Goal: Transaction & Acquisition: Purchase product/service

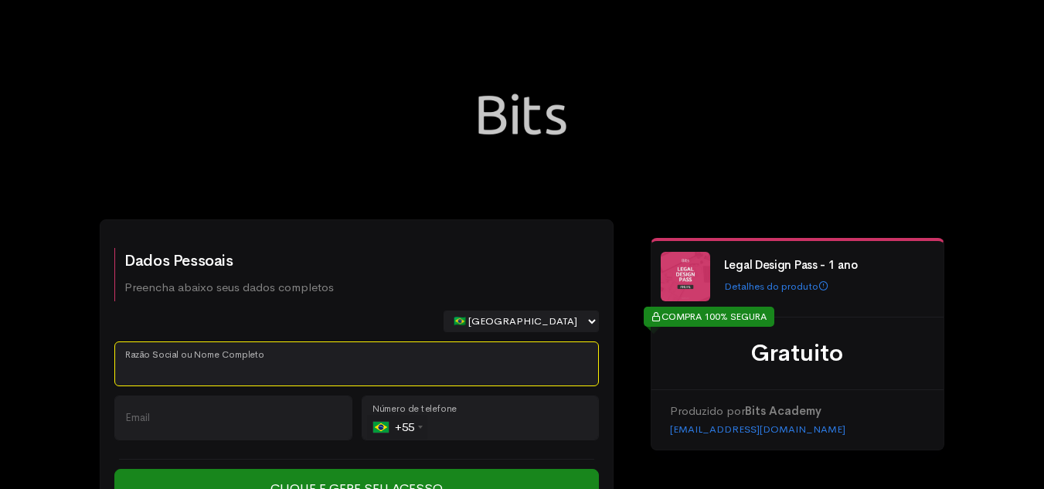
click at [315, 364] on input "Razão Social ou Nome Completo" at bounding box center [356, 363] width 484 height 45
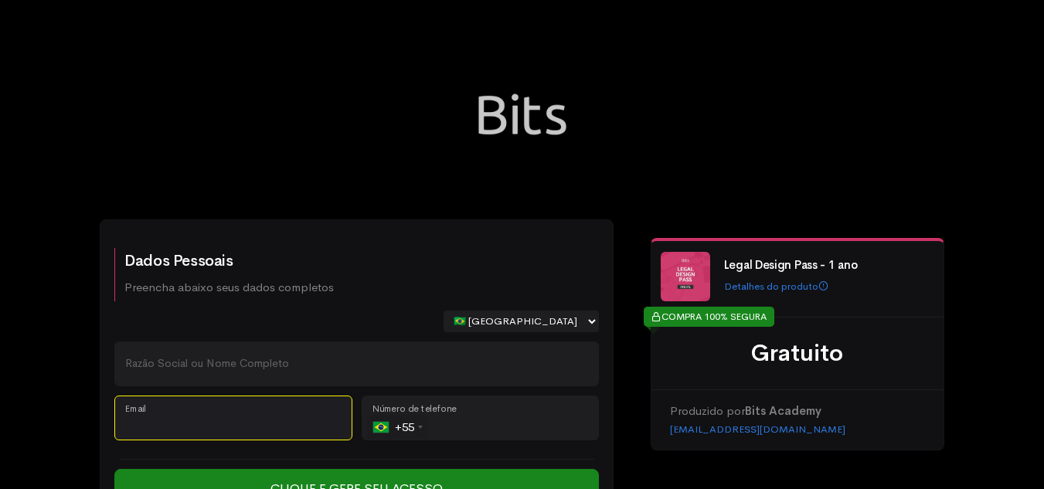
click at [266, 419] on input "Email" at bounding box center [233, 418] width 238 height 45
paste input "[EMAIL_ADDRESS][DOMAIN_NAME]"
type input "[EMAIL_ADDRESS][DOMAIN_NAME]"
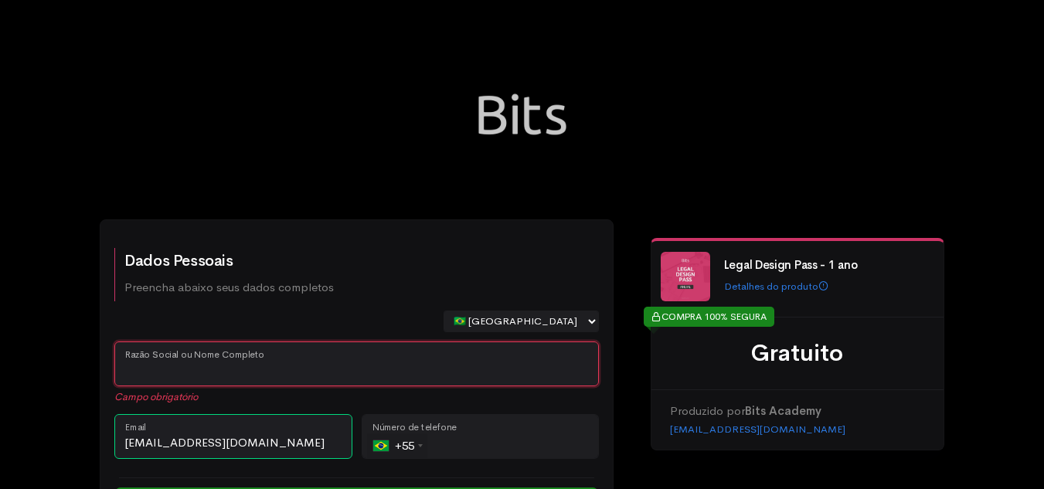
click at [350, 350] on input "Razão Social ou Nome Completo" at bounding box center [356, 363] width 484 height 45
paste input "[PERSON_NAME]"
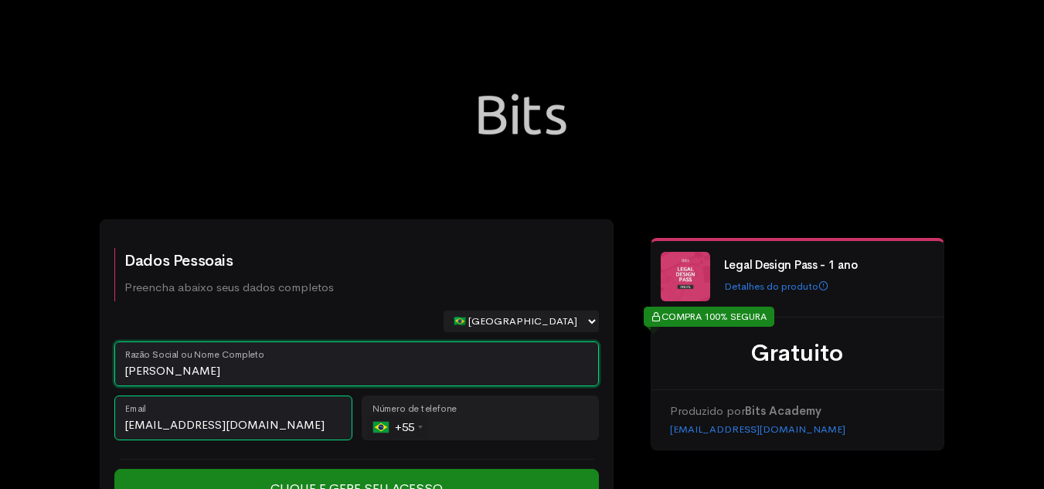
type input "[PERSON_NAME]"
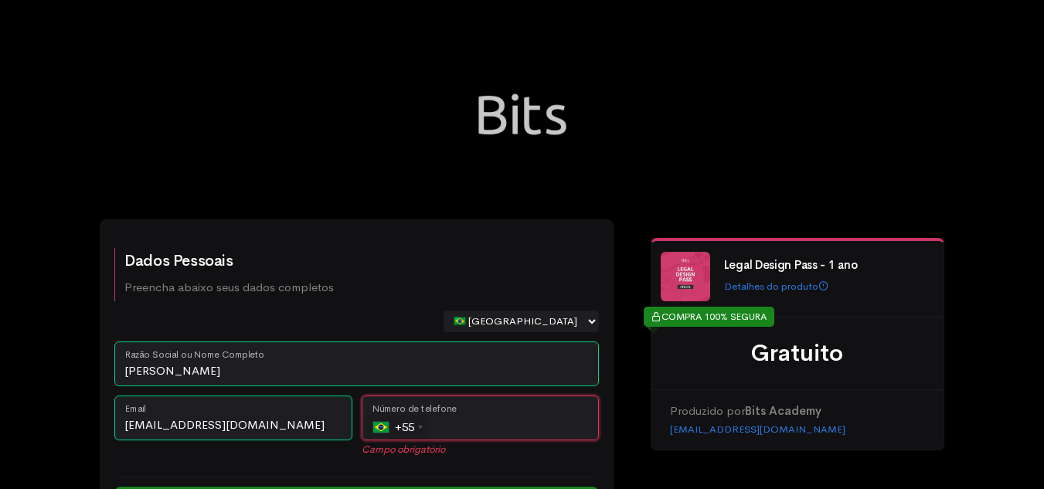
click at [481, 409] on input "tel" at bounding box center [481, 418] width 238 height 45
paste input "[PHONE_NUMBER]"
click at [449, 429] on input "[PHONE_NUMBER]" at bounding box center [481, 418] width 238 height 45
click at [455, 470] on div "Dados Pessoais Preencha abaixo seus dados completos 🇧🇷 [GEOGRAPHIC_DATA] 🇵🇹 [GE…" at bounding box center [356, 387] width 475 height 297
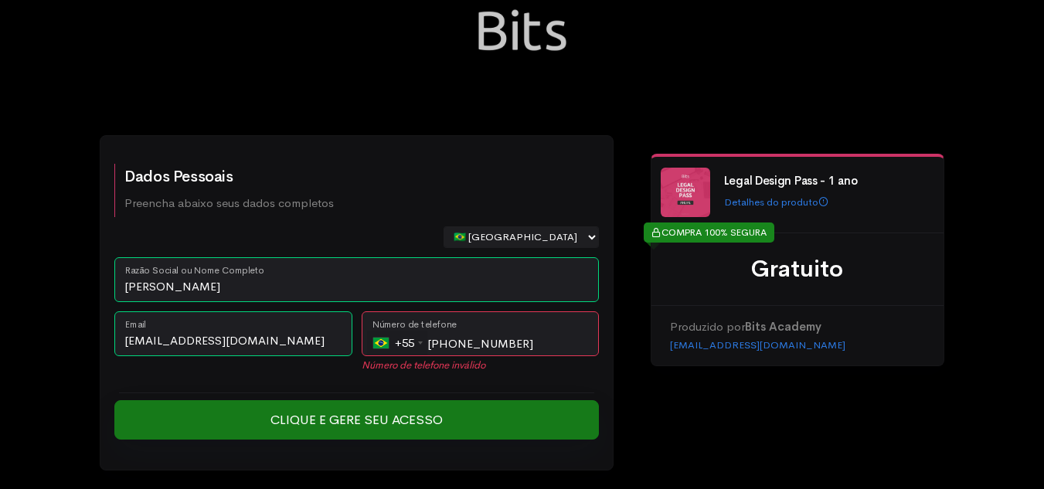
click at [382, 417] on input "Clique e Gere seu Acesso" at bounding box center [356, 420] width 484 height 40
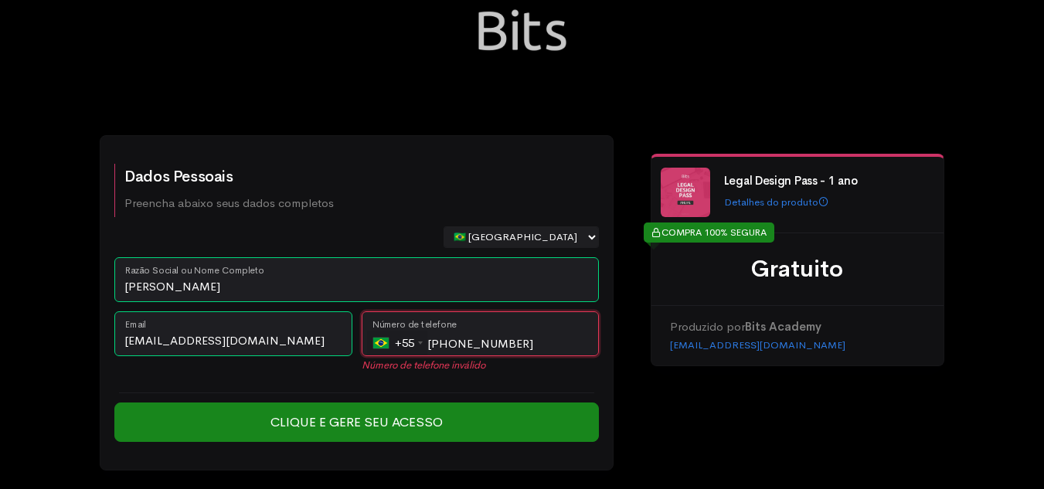
click at [511, 337] on input "[PHONE_NUMBER]" at bounding box center [481, 333] width 238 height 45
drag, startPoint x: 523, startPoint y: 337, endPoint x: 426, endPoint y: 343, distance: 97.5
click at [426, 343] on div "+55 [GEOGRAPHIC_DATA] ([GEOGRAPHIC_DATA]) +55 [GEOGRAPHIC_DATA] +1 [GEOGRAPHIC_…" at bounding box center [481, 333] width 238 height 45
paste input "2-4421"
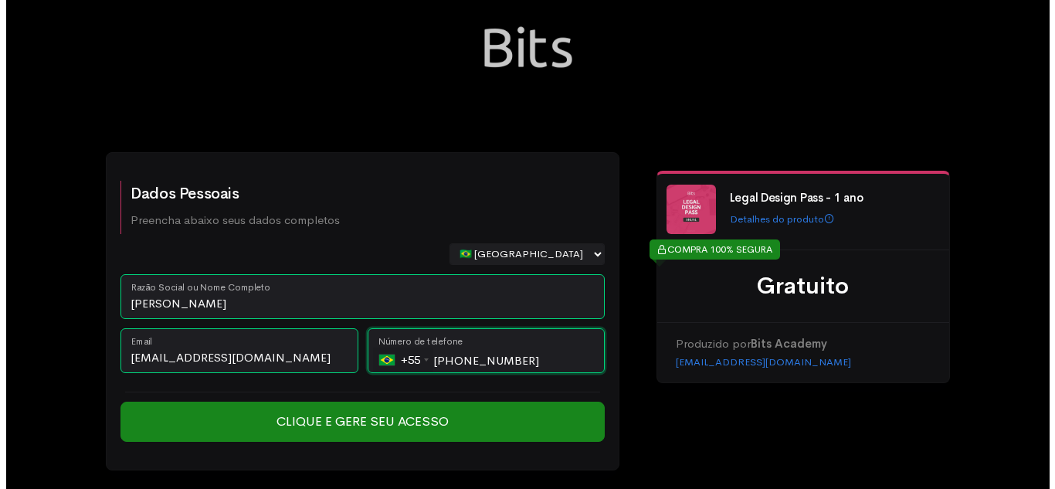
scroll to position [67, 0]
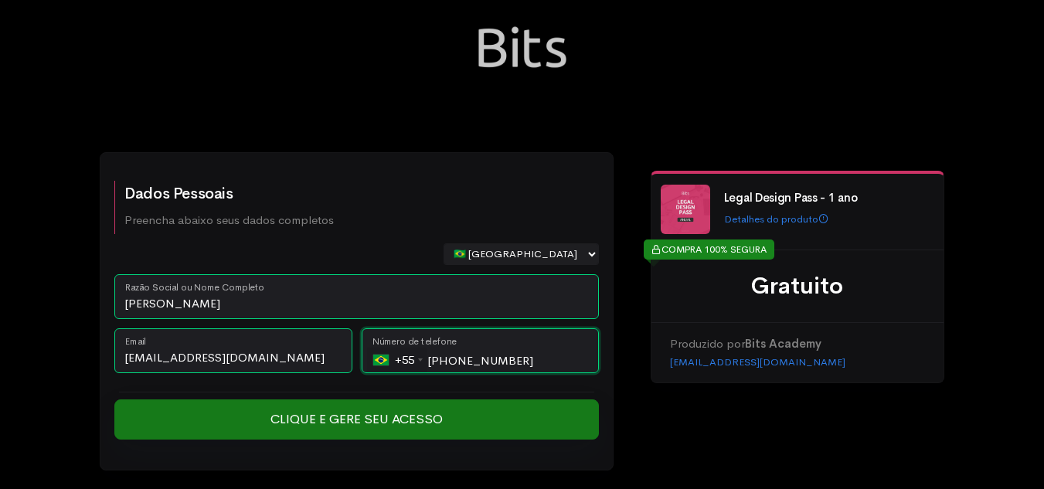
type input "[PHONE_NUMBER]"
click at [426, 421] on input "Clique e Gere seu Acesso" at bounding box center [356, 419] width 484 height 40
